Goal: Navigation & Orientation: Find specific page/section

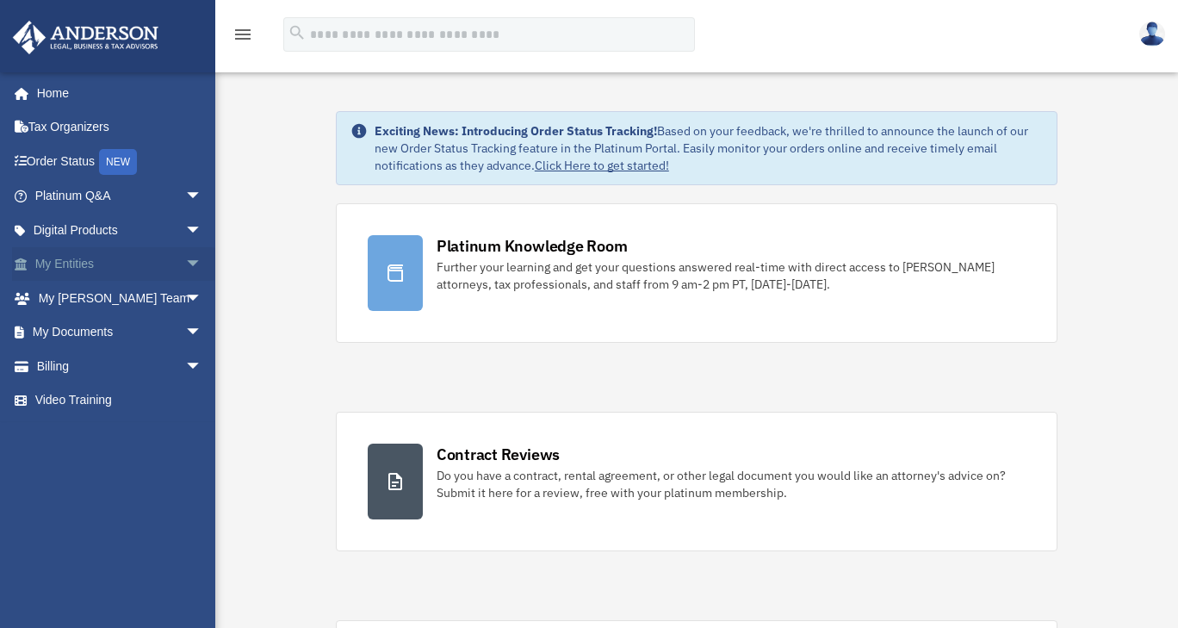
click at [78, 261] on link "My Entities arrow_drop_down" at bounding box center [120, 264] width 216 height 34
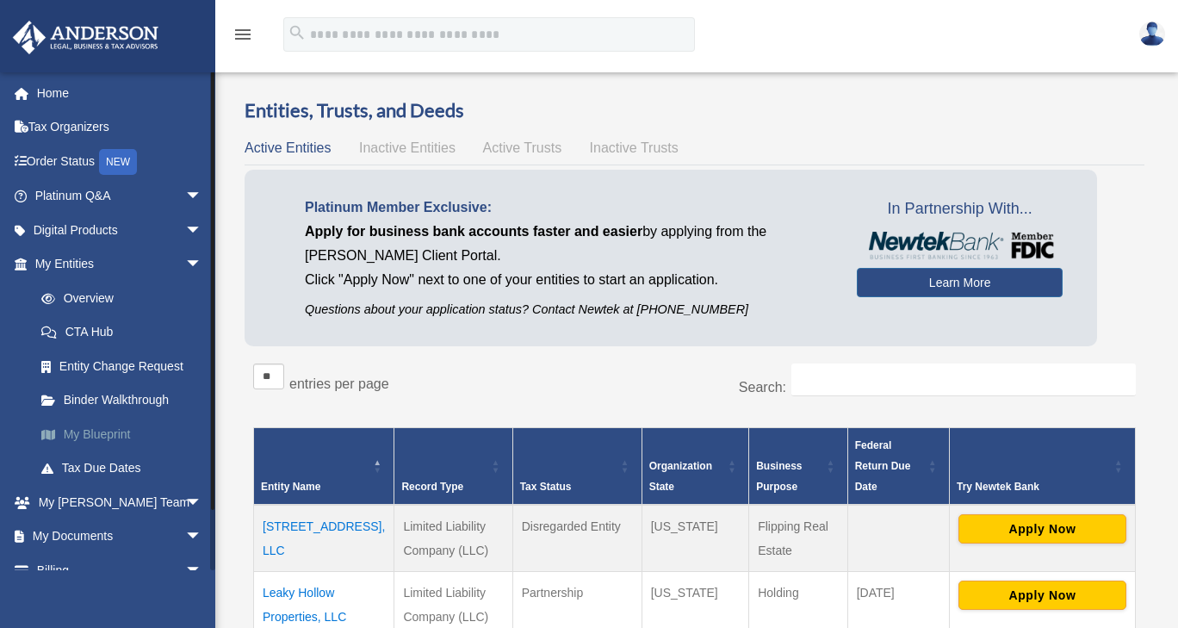
click at [112, 431] on link "My Blueprint" at bounding box center [126, 434] width 204 height 34
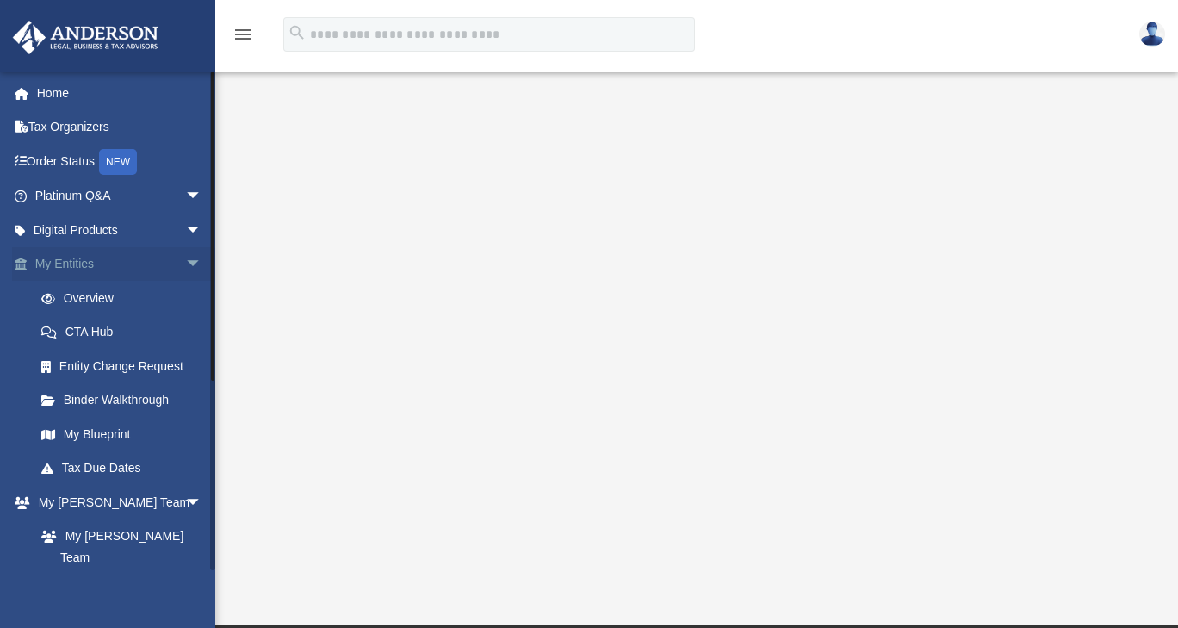
click at [69, 269] on link "My Entities arrow_drop_down" at bounding box center [120, 264] width 216 height 34
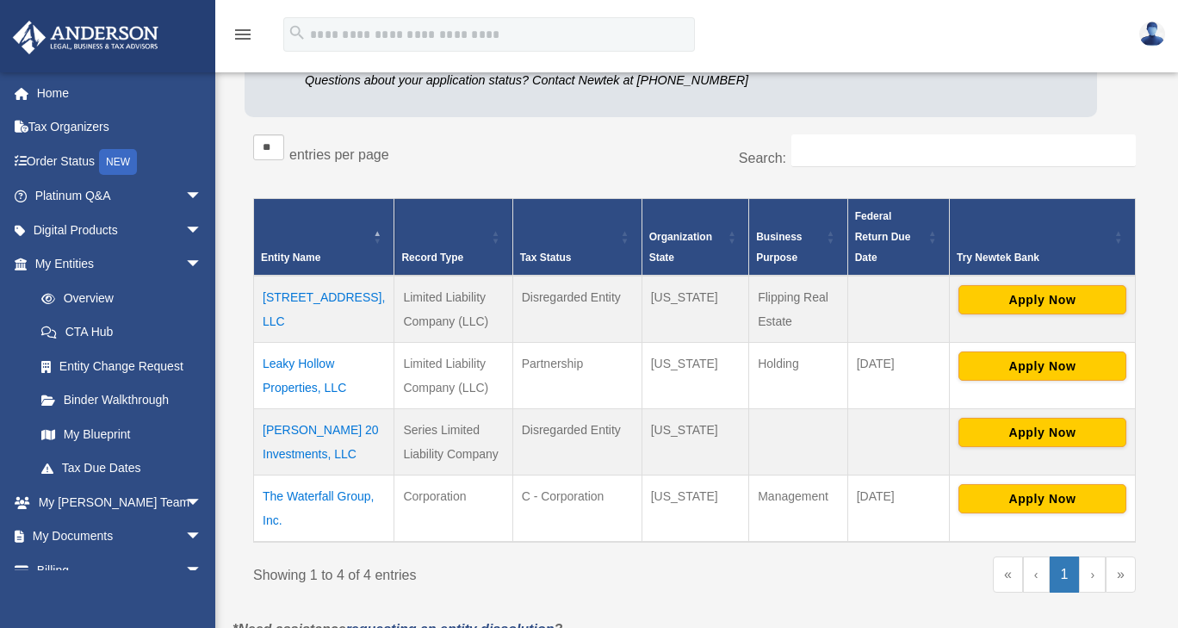
scroll to position [228, 0]
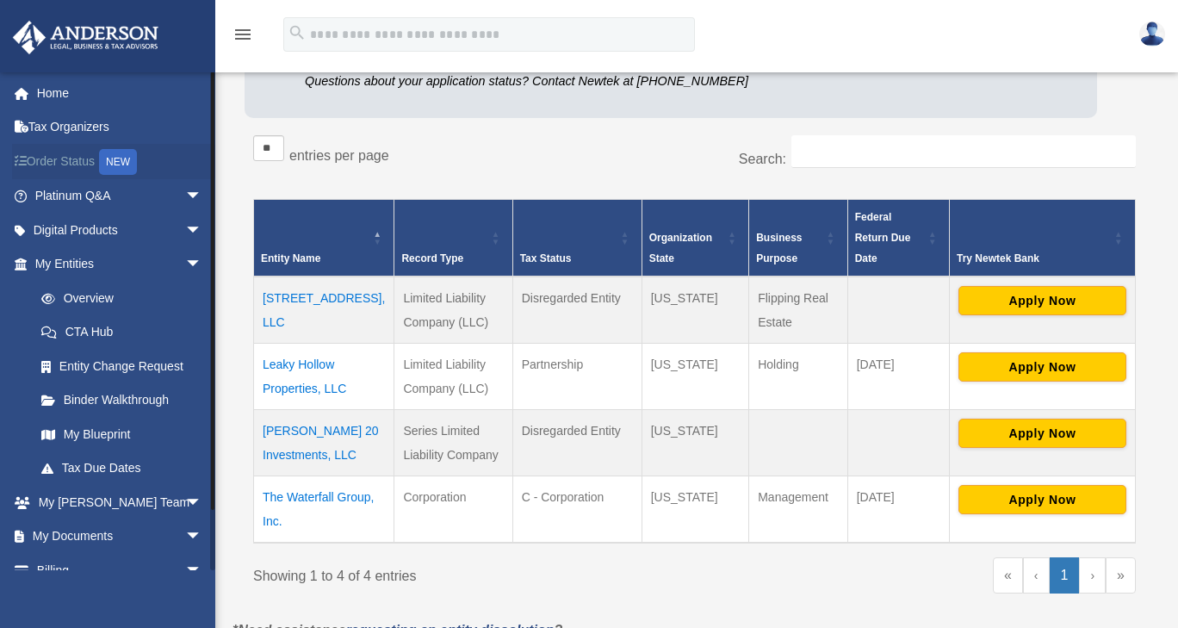
click at [77, 162] on link "Order Status NEW" at bounding box center [120, 161] width 216 height 35
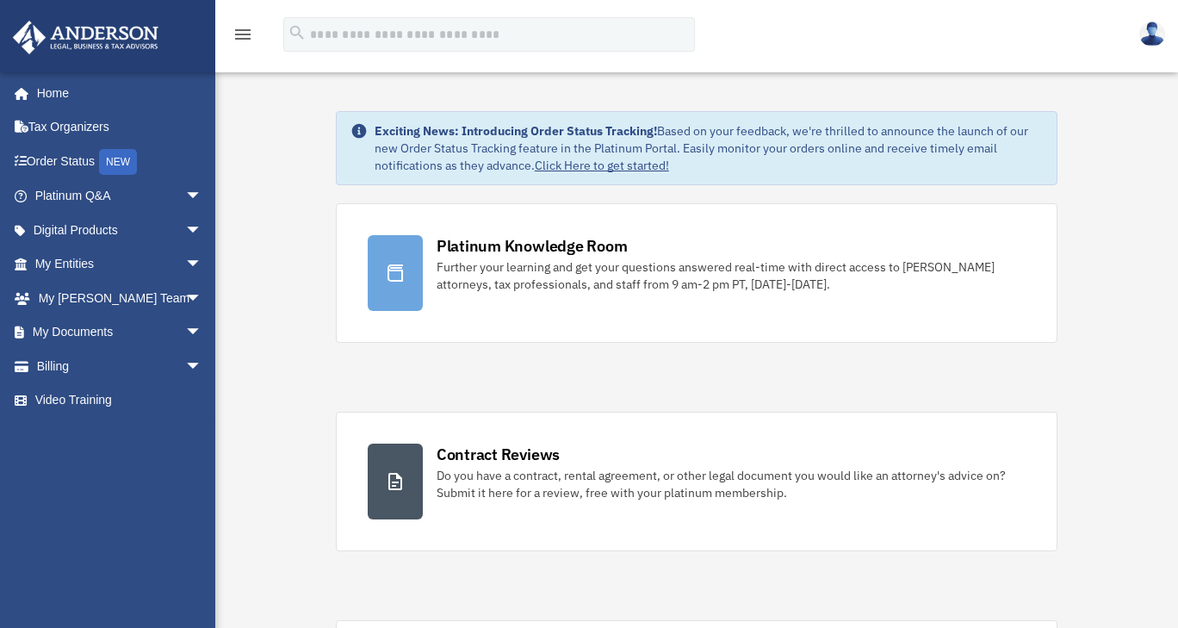
click at [1156, 26] on img at bounding box center [1152, 34] width 26 height 25
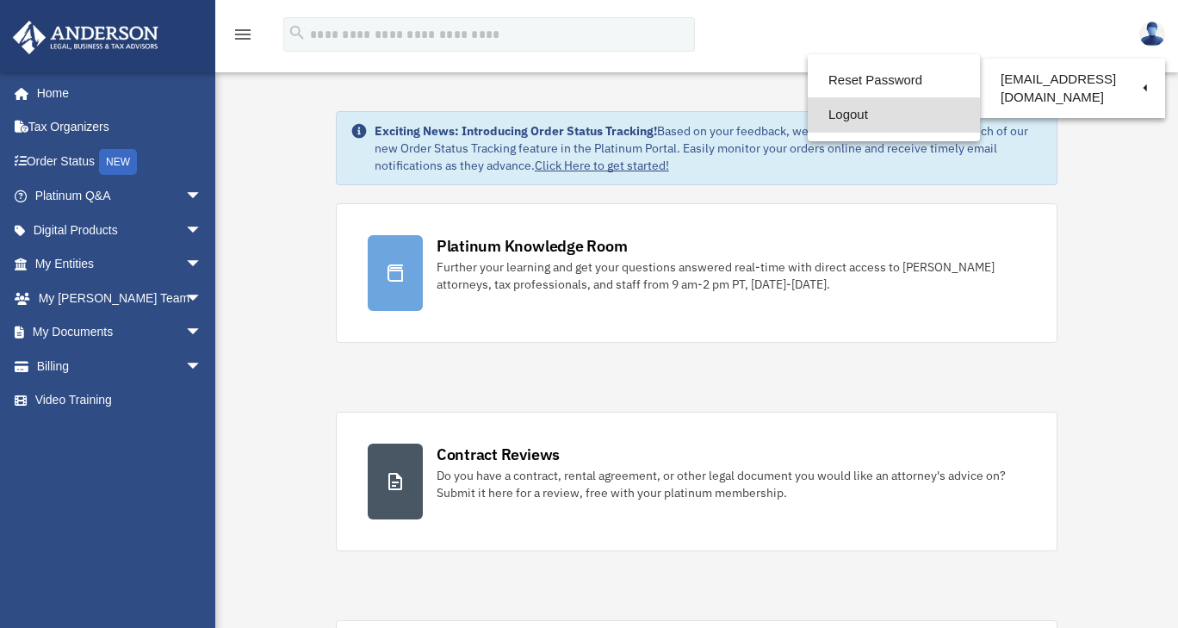
click at [900, 121] on link "Logout" at bounding box center [894, 114] width 172 height 35
